Goal: Transaction & Acquisition: Purchase product/service

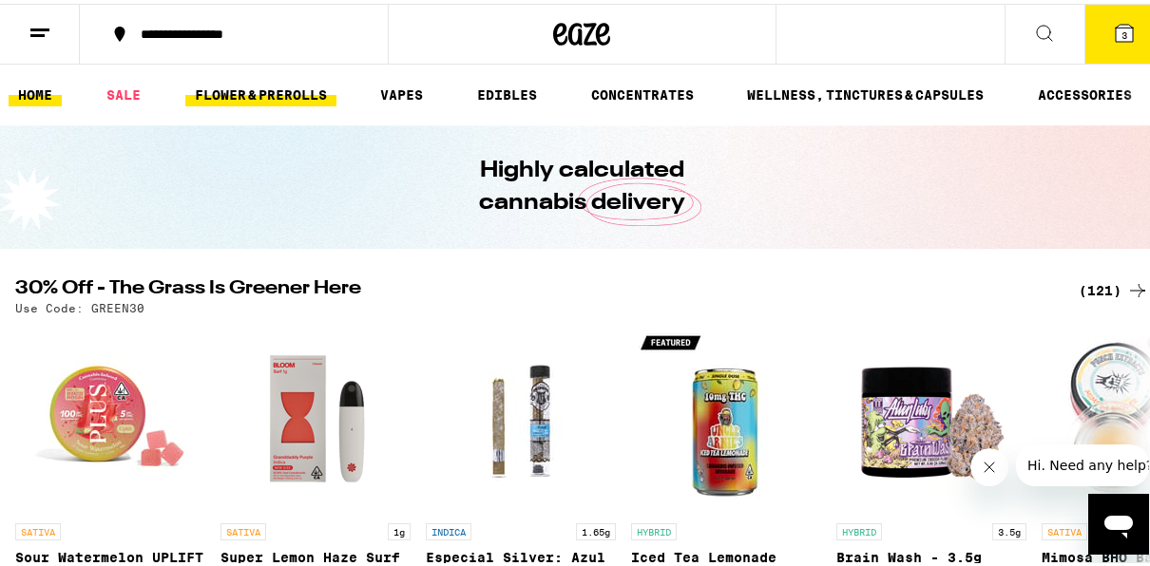
click at [254, 92] on link "FLOWER & PREROLLS" at bounding box center [260, 91] width 151 height 23
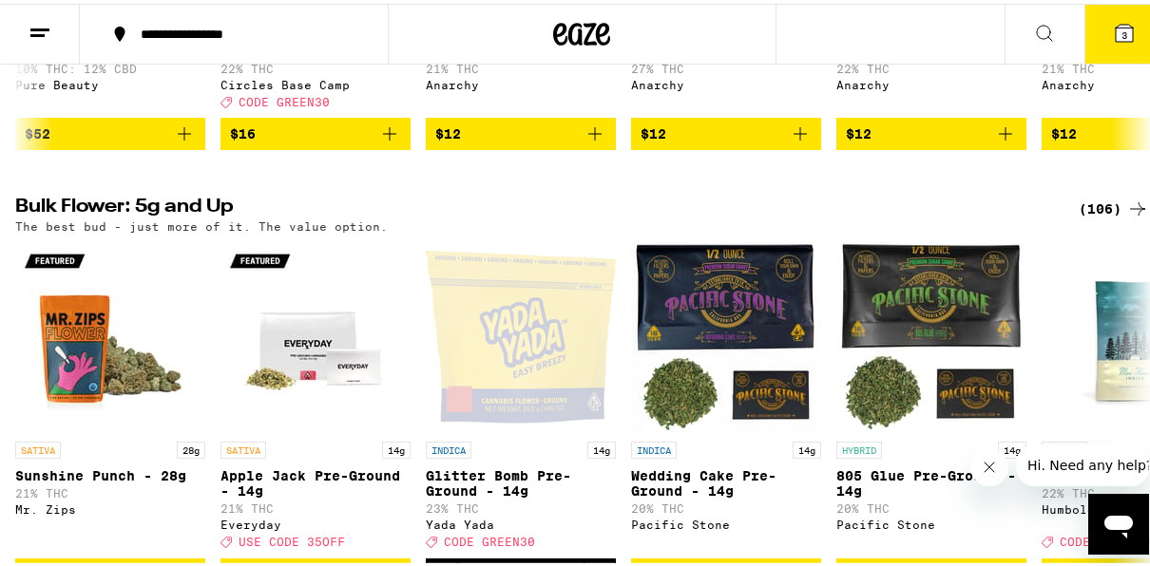
scroll to position [990, 0]
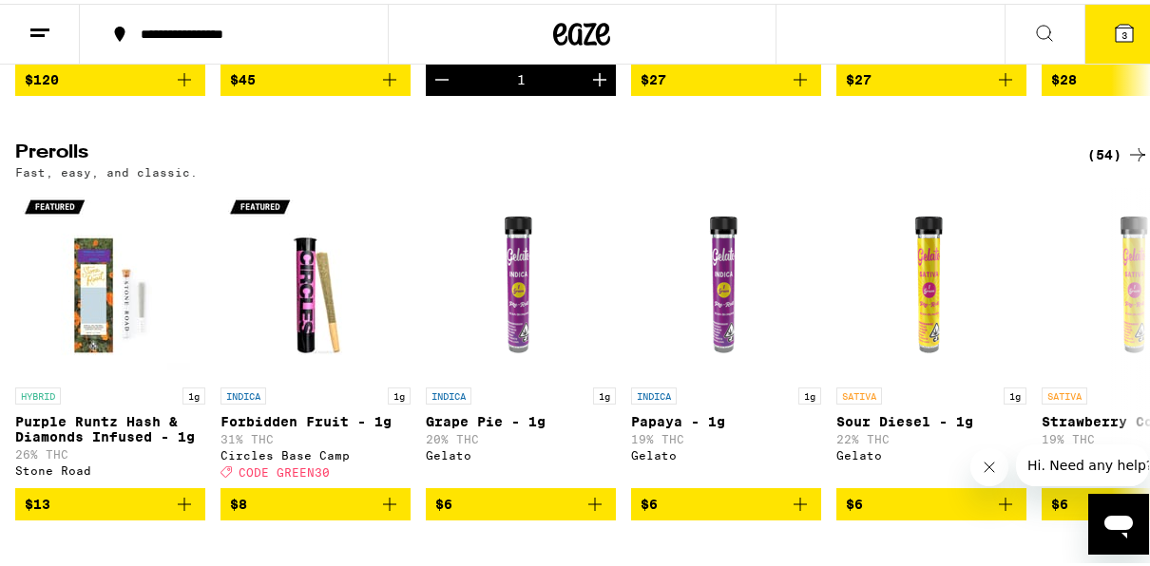
click at [1116, 33] on icon at bounding box center [1124, 29] width 17 height 17
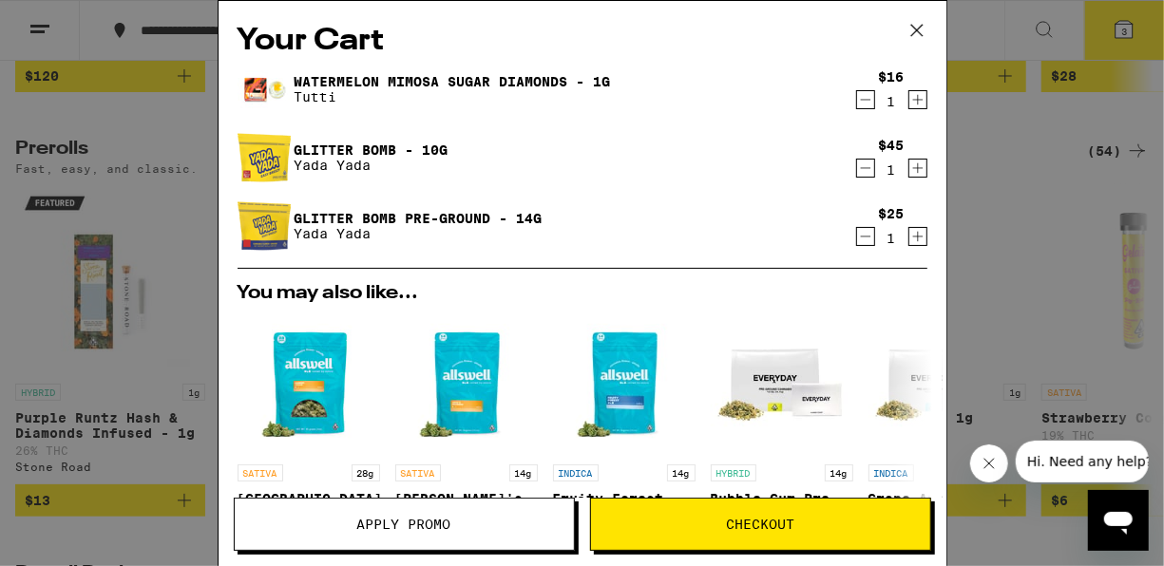
click at [430, 531] on span "Apply Promo" at bounding box center [404, 524] width 94 height 13
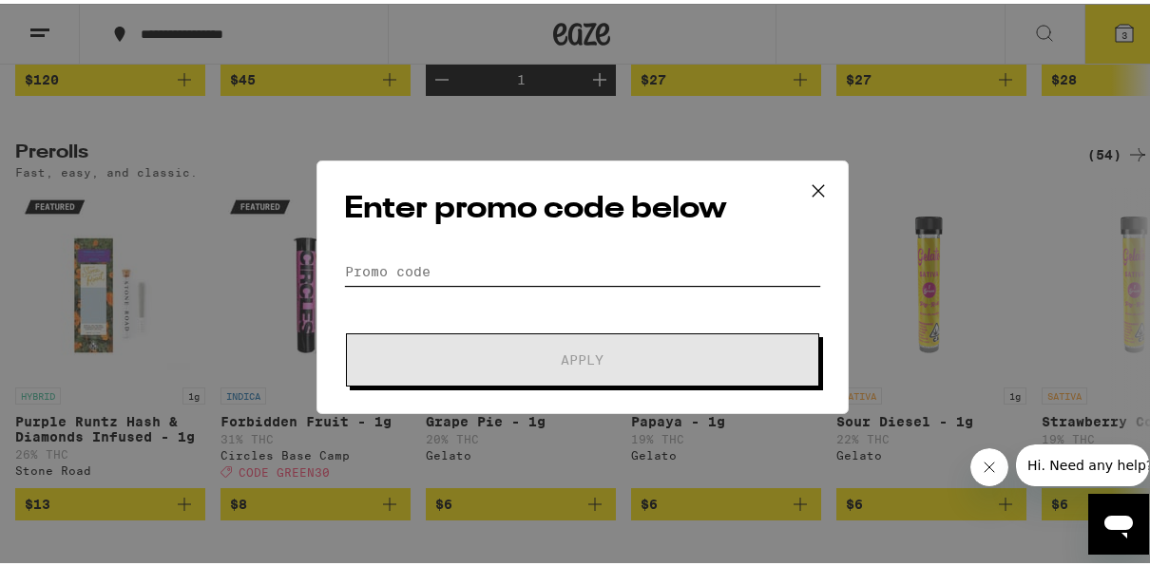
click at [636, 264] on input "Promo Code" at bounding box center [582, 268] width 477 height 29
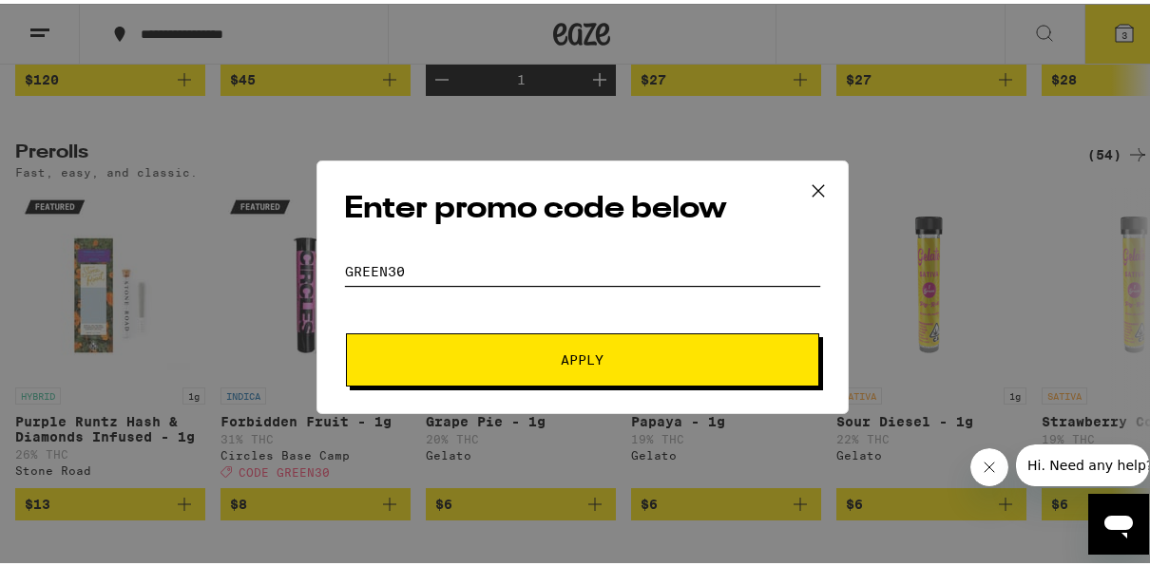
type input "green30"
click at [681, 351] on span "Apply" at bounding box center [582, 356] width 342 height 13
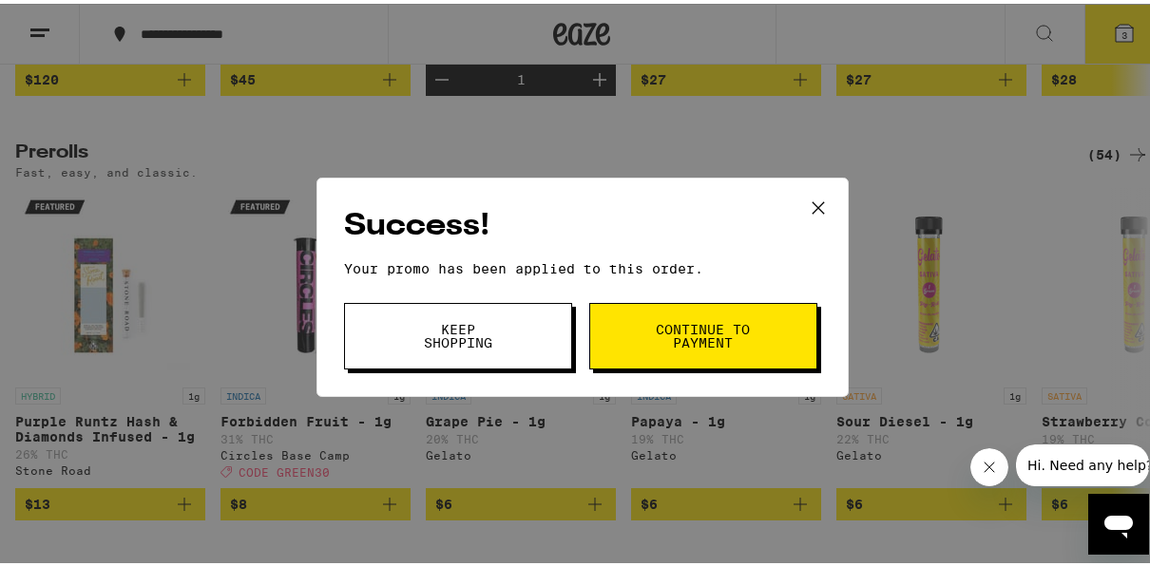
click at [628, 321] on button "Continue to payment" at bounding box center [703, 332] width 228 height 67
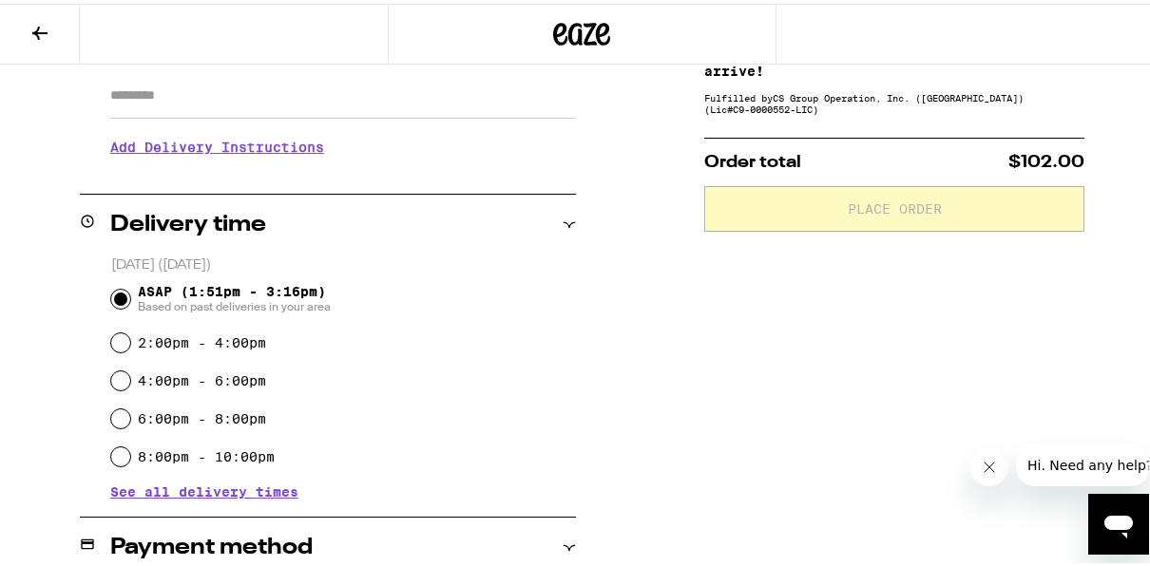
scroll to position [342, 0]
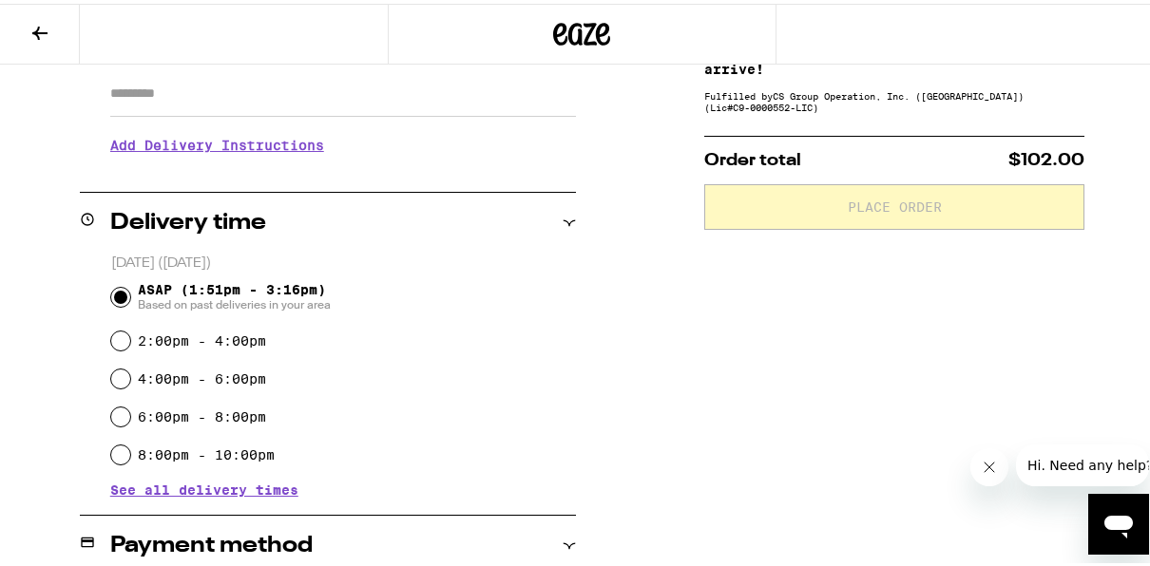
click at [210, 453] on label "8:00pm - 10:00pm" at bounding box center [206, 451] width 137 height 15
click at [130, 453] on input "8:00pm - 10:00pm" at bounding box center [120, 451] width 19 height 19
radio input "true"
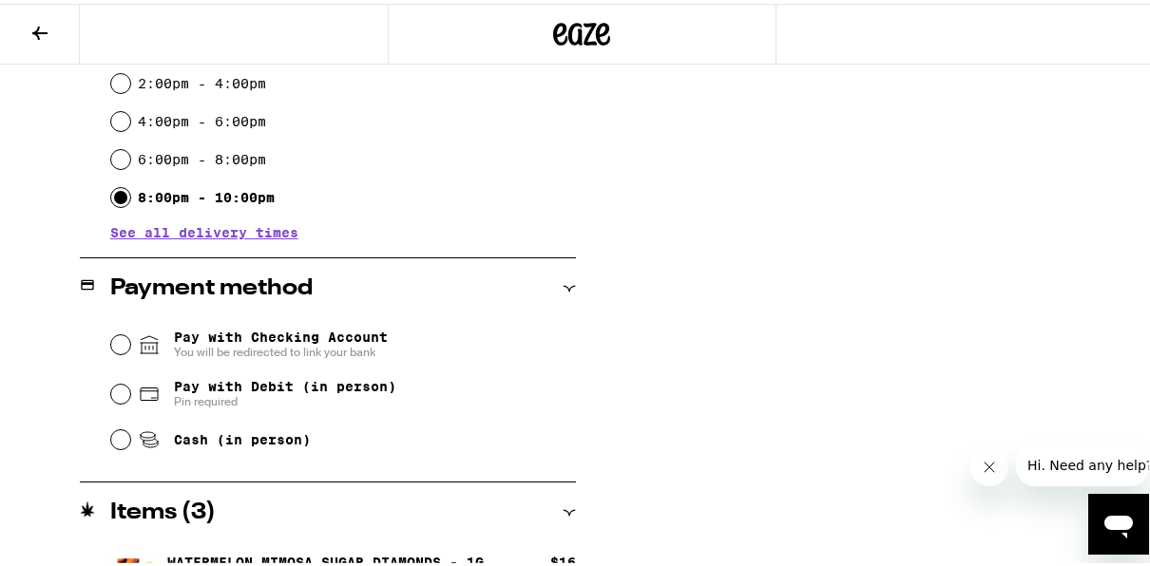
scroll to position [608, 0]
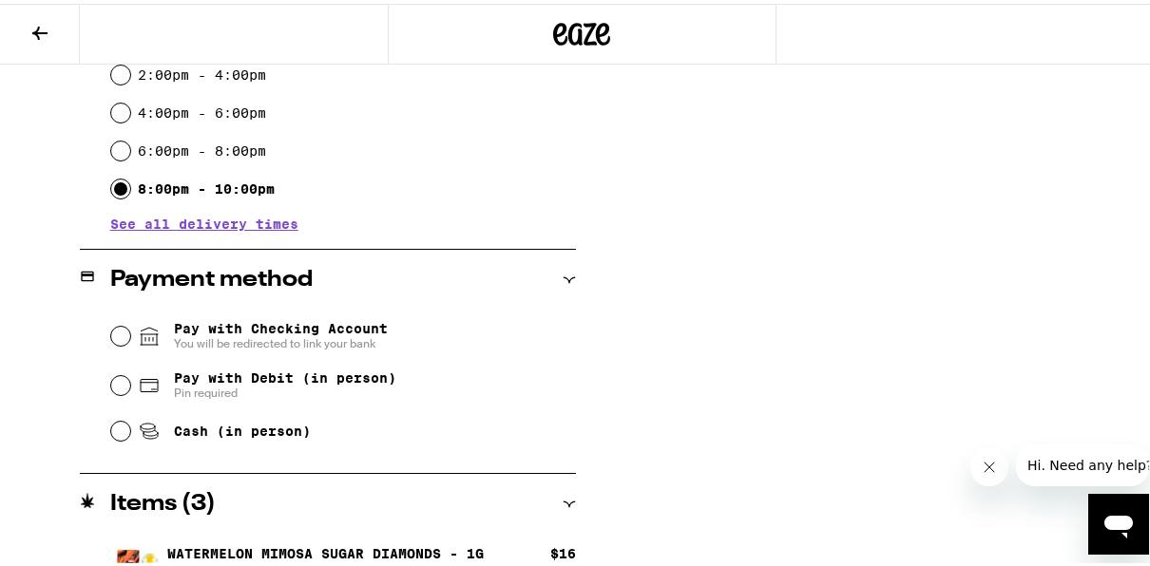
click at [246, 435] on span "Cash (in person)" at bounding box center [242, 427] width 137 height 15
click at [130, 437] on input "Cash (in person)" at bounding box center [120, 427] width 19 height 19
radio input "true"
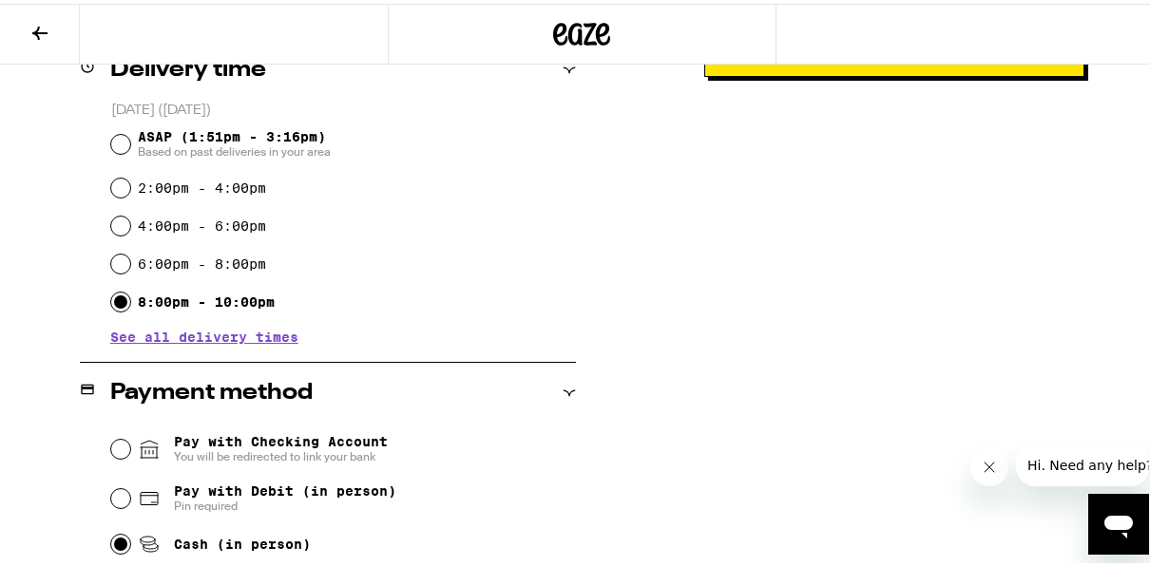
scroll to position [0, 0]
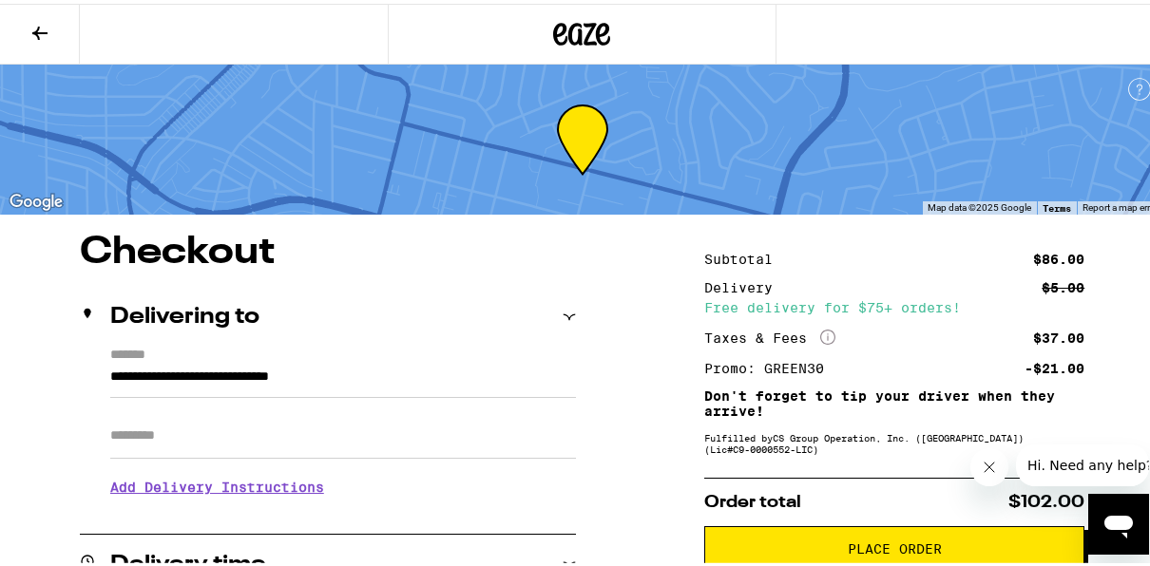
click at [970, 552] on span "Place Order" at bounding box center [894, 545] width 348 height 13
